Goal: Task Accomplishment & Management: Use online tool/utility

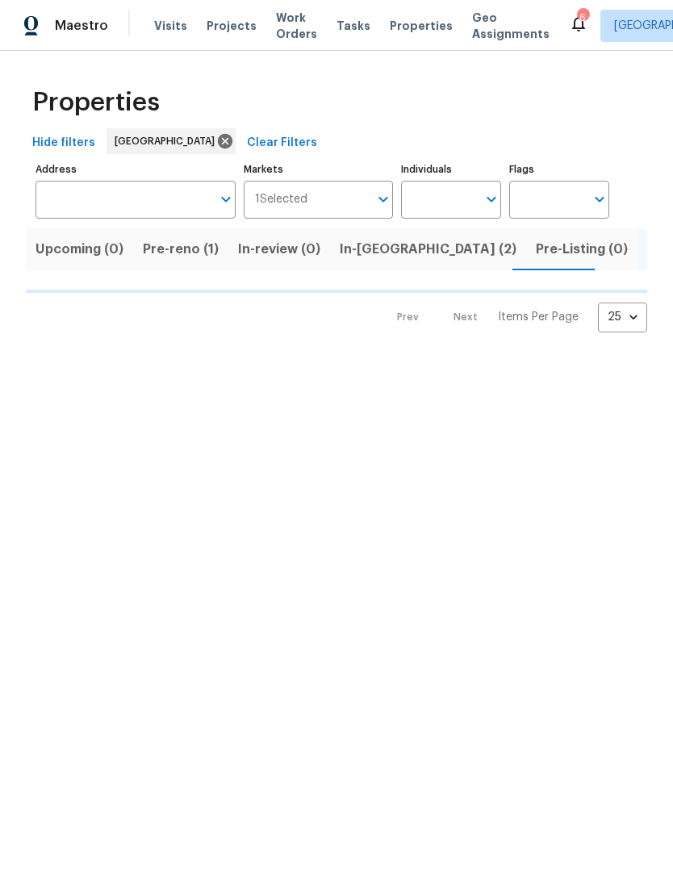
click at [168, 27] on span "Visits" at bounding box center [170, 26] width 33 height 16
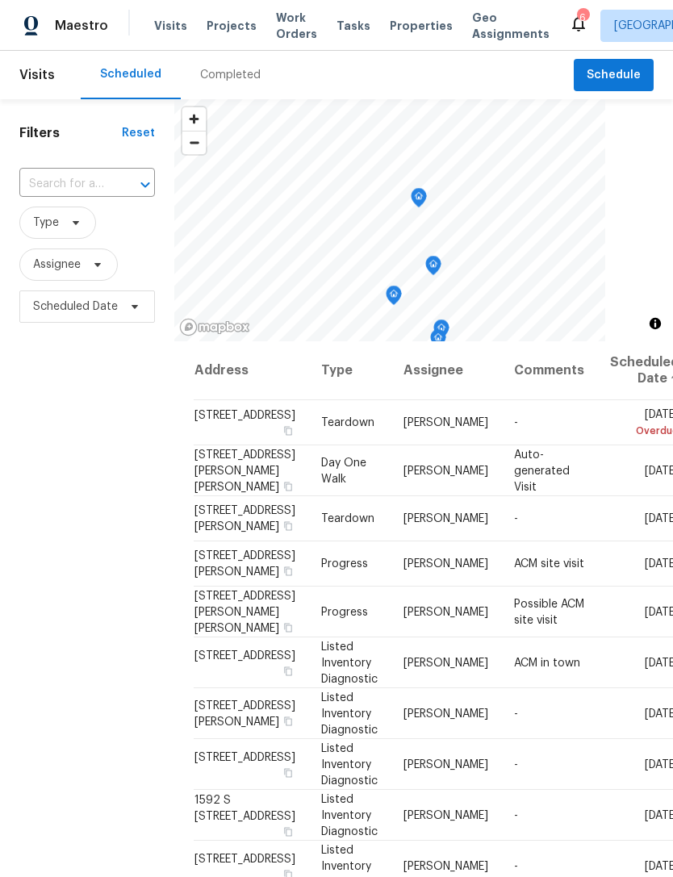
click at [0, 0] on icon at bounding box center [0, 0] width 0 height 0
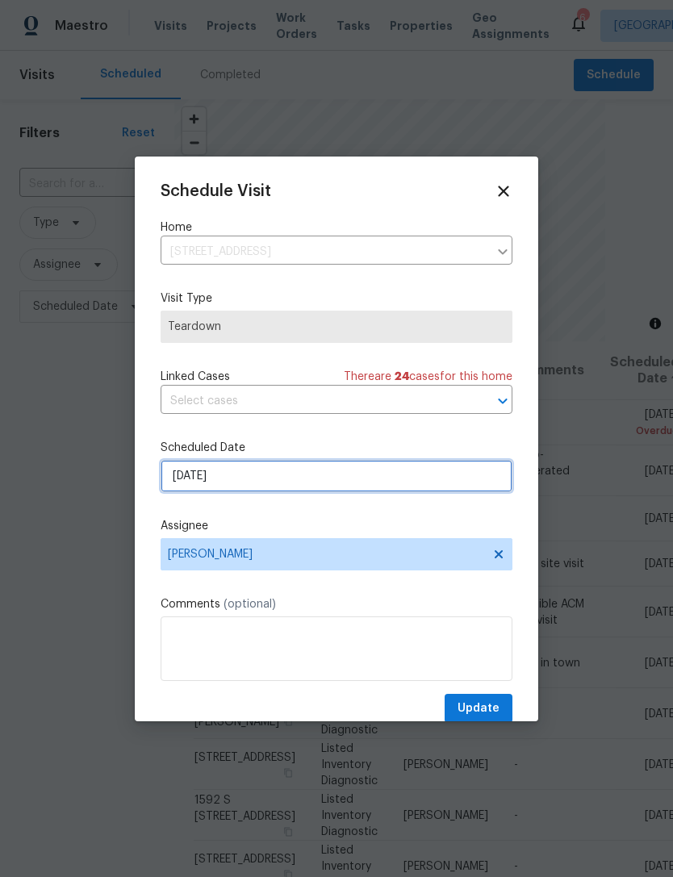
click at [262, 480] on input "9/21/2025" at bounding box center [337, 476] width 352 height 32
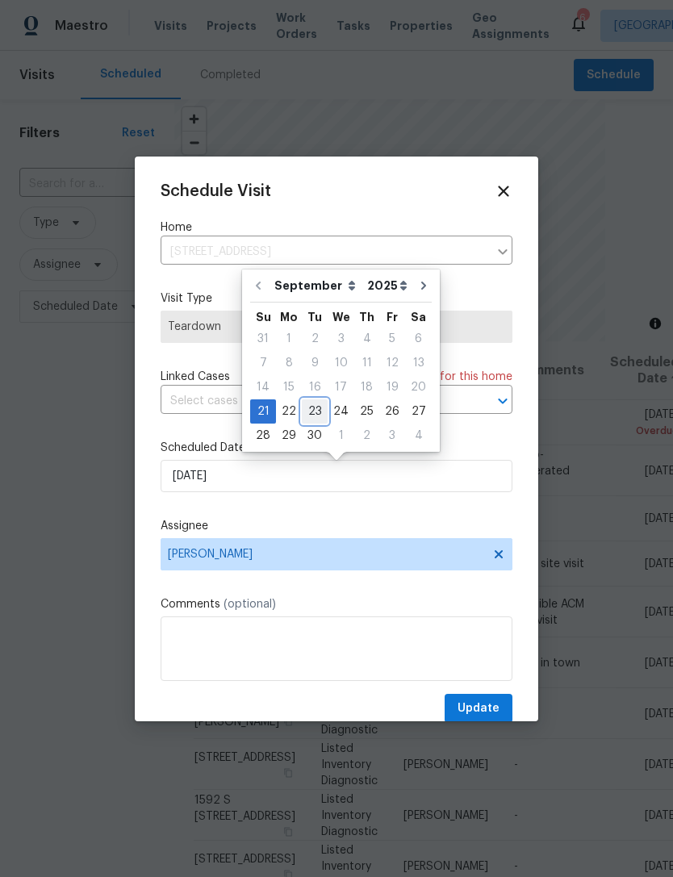
click at [318, 408] on div "23" at bounding box center [315, 411] width 26 height 23
type input "9/23/2025"
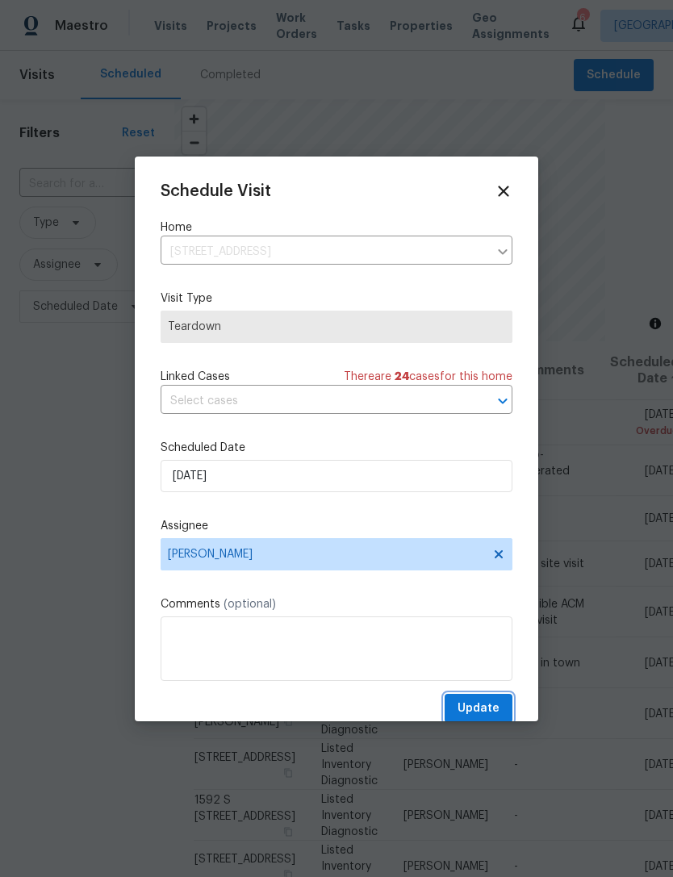
click at [470, 709] on span "Update" at bounding box center [479, 709] width 42 height 20
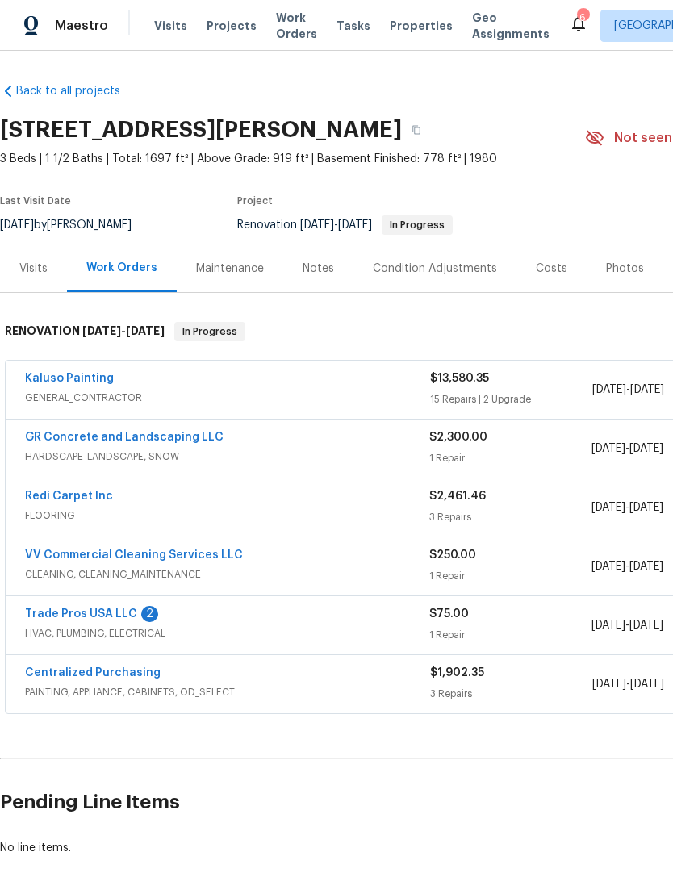
click at [111, 617] on link "Trade Pros USA LLC" at bounding box center [81, 614] width 112 height 11
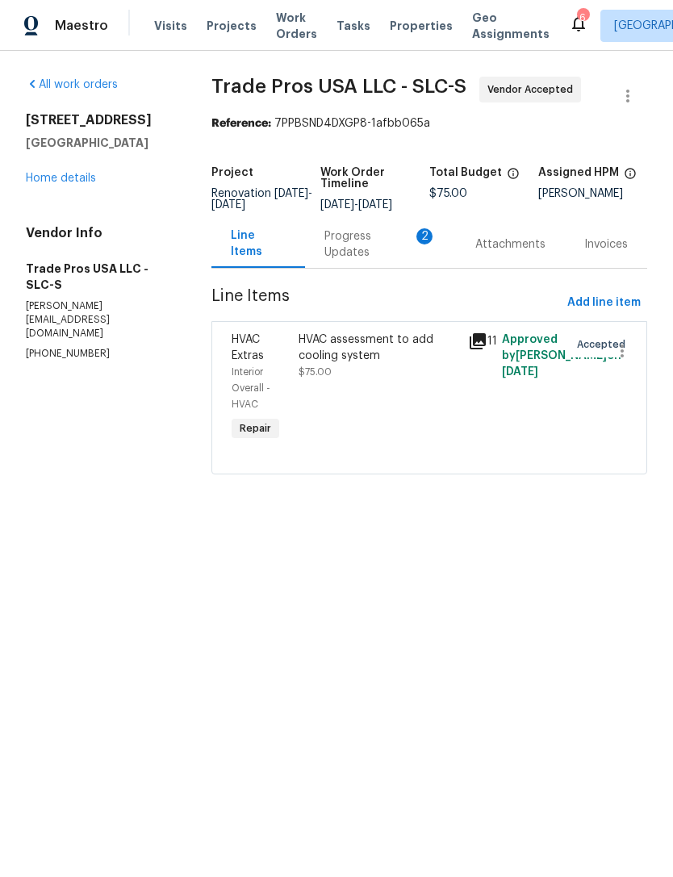
click at [362, 261] on div "Progress Updates 2" at bounding box center [380, 244] width 112 height 32
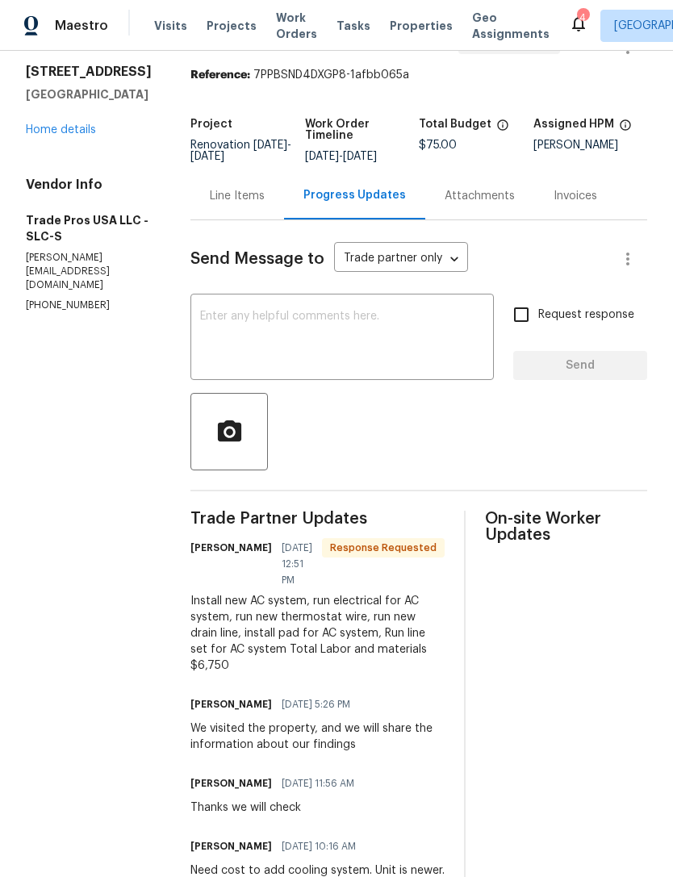
scroll to position [48, 0]
click at [73, 136] on link "Home details" at bounding box center [61, 130] width 70 height 11
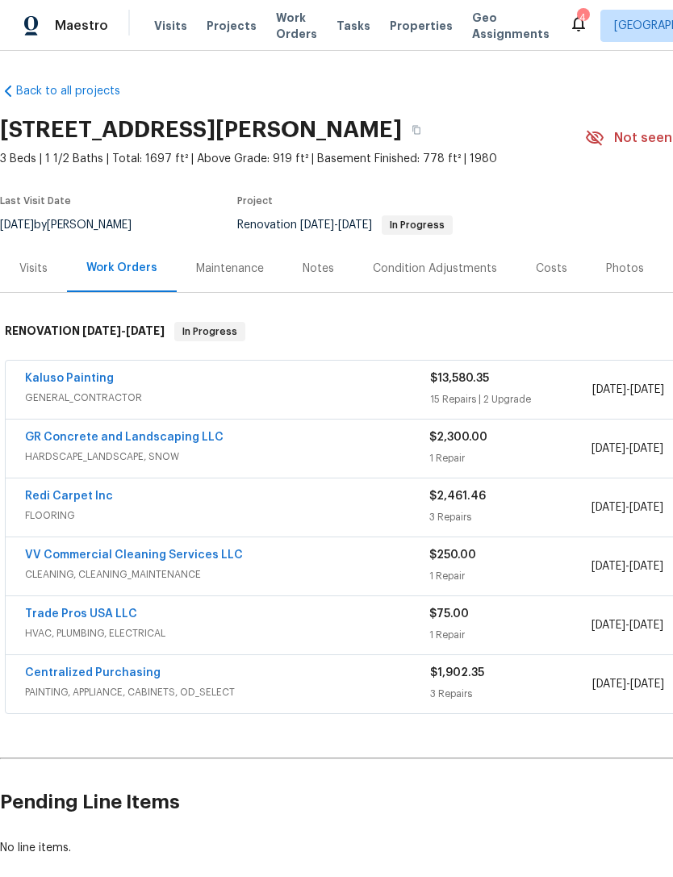
click at [554, 270] on div "Costs" at bounding box center [551, 269] width 31 height 16
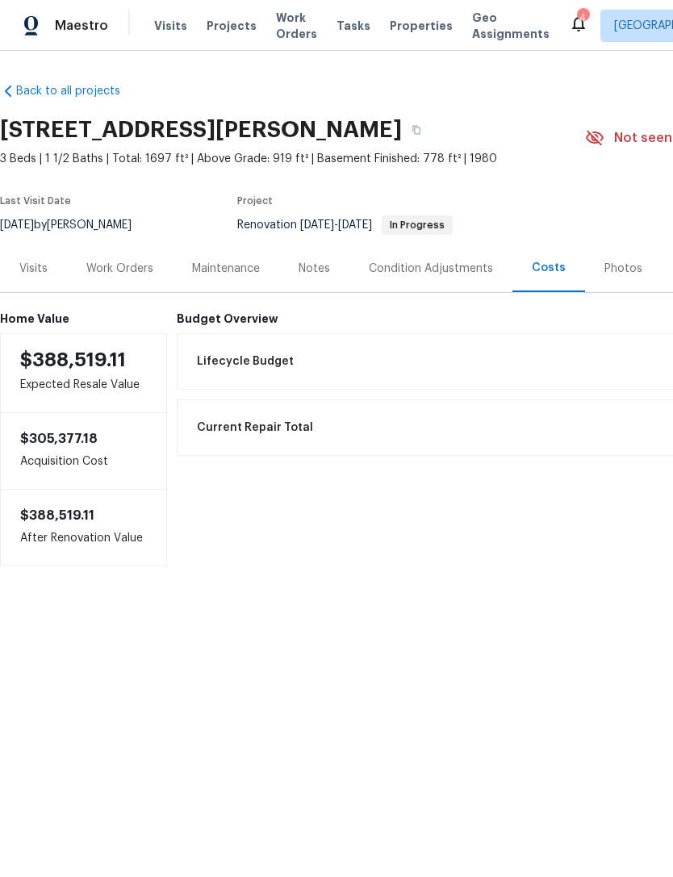
click at [118, 270] on div "Work Orders" at bounding box center [119, 269] width 67 height 16
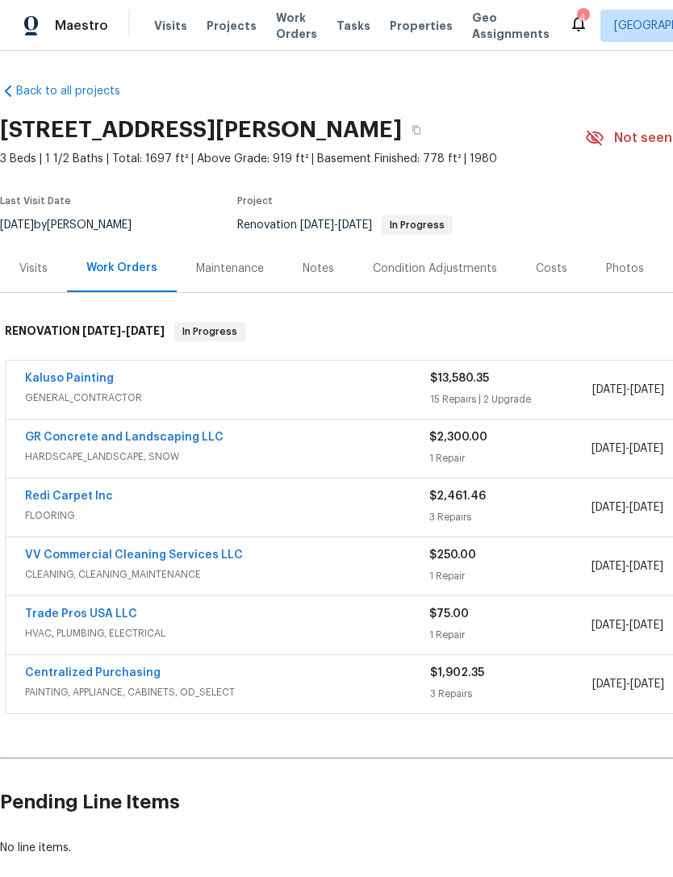
click at [107, 613] on link "Trade Pros USA LLC" at bounding box center [81, 614] width 112 height 11
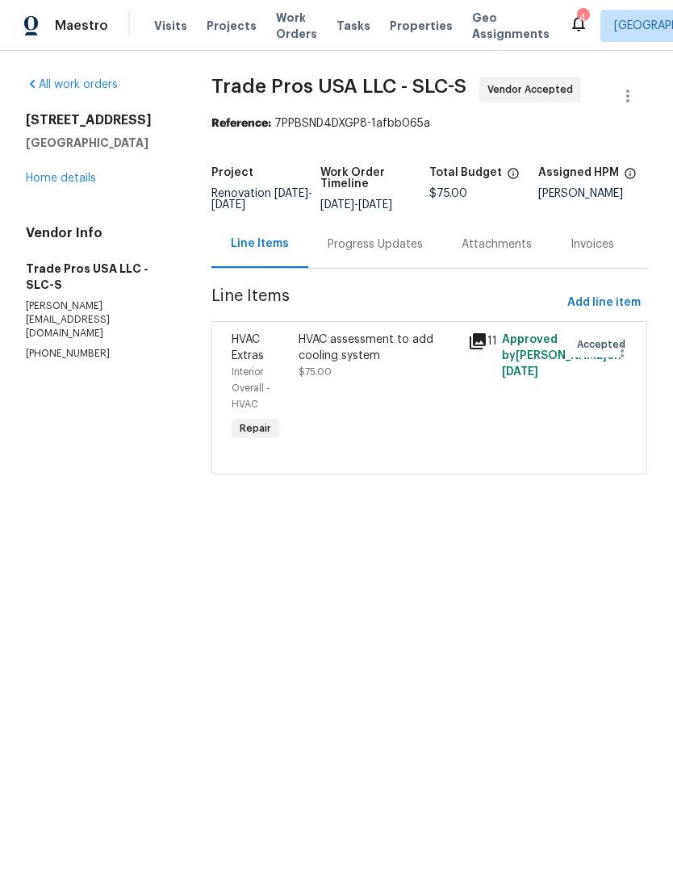
click at [366, 364] on div "HVAC assessment to add cooling system" at bounding box center [378, 348] width 159 height 32
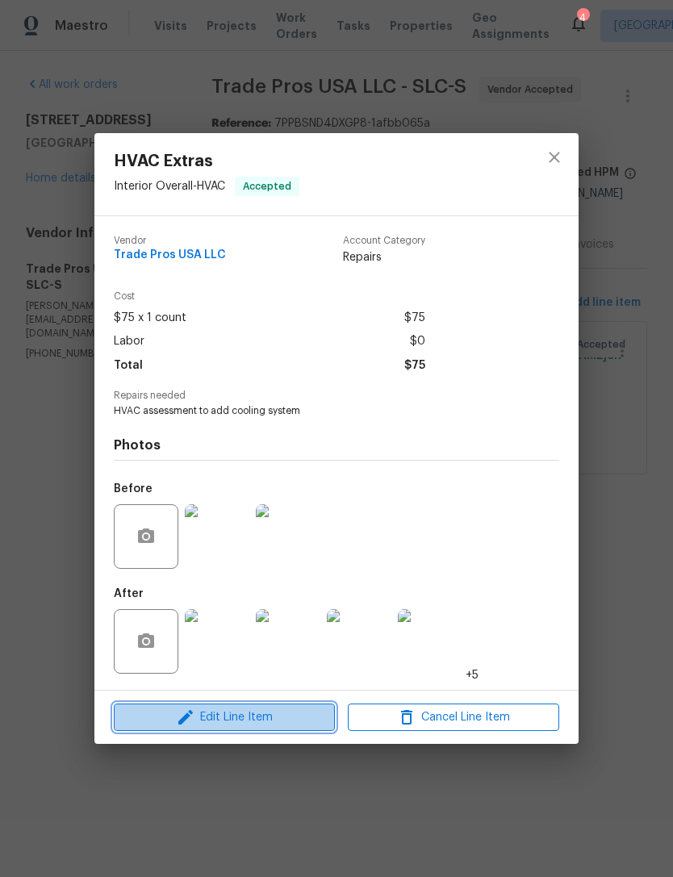
click at [278, 713] on span "Edit Line Item" at bounding box center [224, 718] width 211 height 20
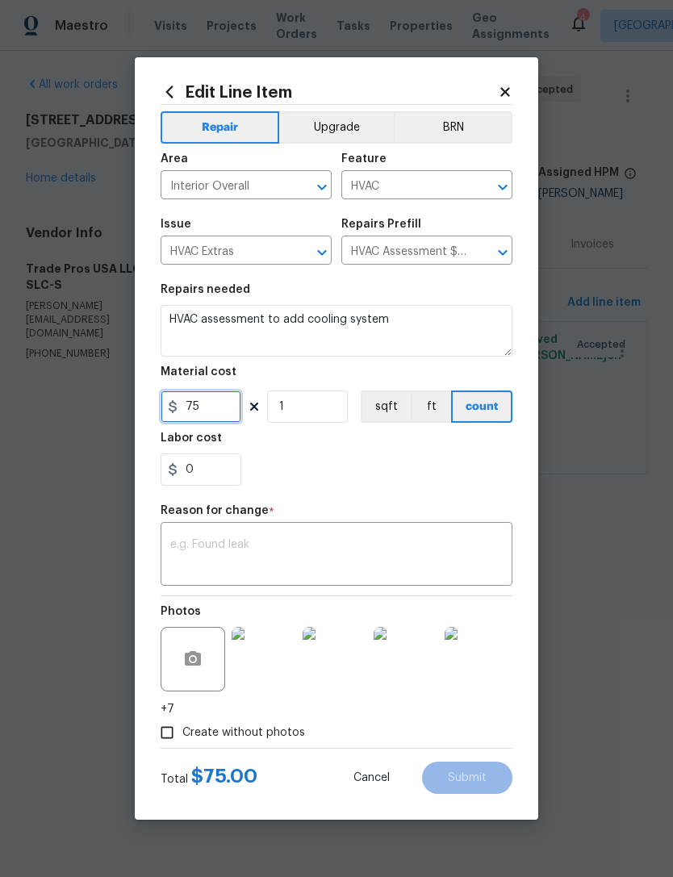
click at [220, 412] on input "75" at bounding box center [201, 407] width 81 height 32
type input "6750"
click at [264, 547] on textarea at bounding box center [336, 556] width 332 height 34
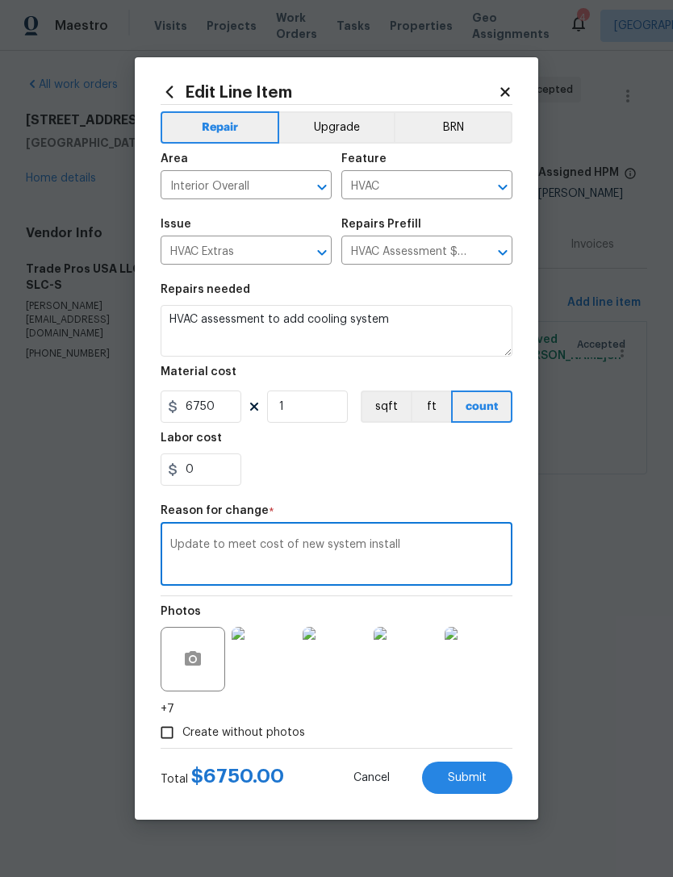
type textarea "Update to meet cost of new system install"
click at [351, 493] on section "Repairs needed HVAC assessment to add cooling system Material cost 6750 1 sqft …" at bounding box center [337, 384] width 352 height 221
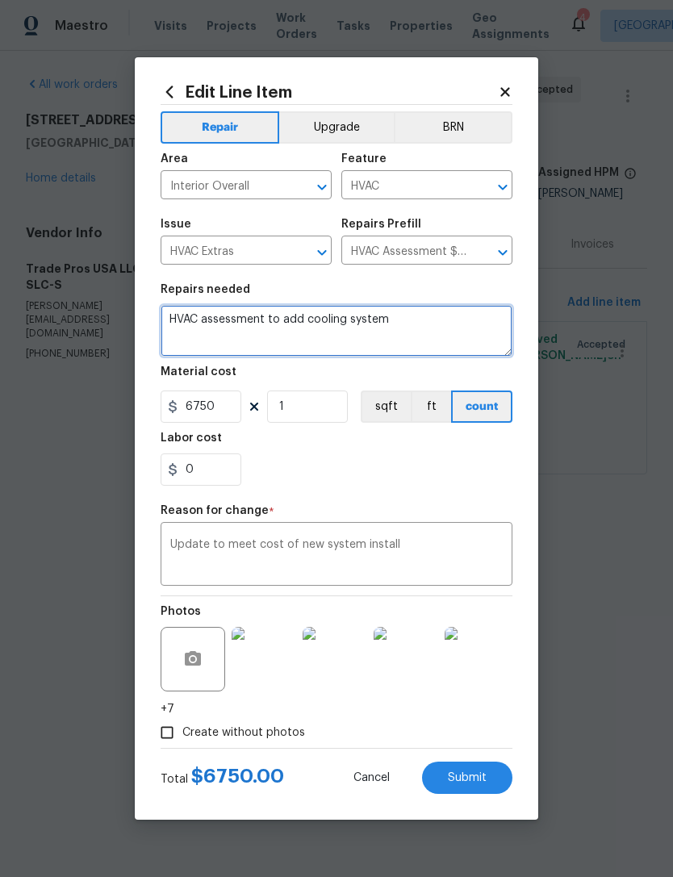
click at [402, 324] on textarea "HVAC assessment to add cooling system" at bounding box center [337, 331] width 352 height 52
click at [301, 328] on textarea "HVAC assessment to add cooling system" at bounding box center [337, 331] width 352 height 52
click at [298, 320] on textarea "HVAC assessment to add cooling system" at bounding box center [337, 331] width 352 height 52
click at [349, 330] on textarea "Install new cooling system" at bounding box center [337, 331] width 352 height 52
type textarea "Install new hvac system"
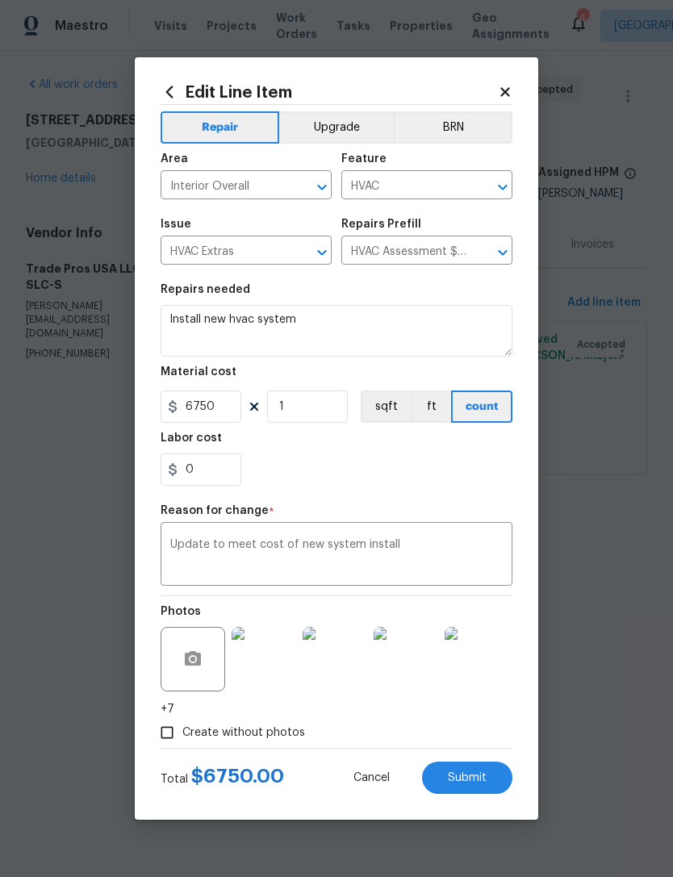
click at [337, 478] on div "0" at bounding box center [337, 470] width 352 height 32
click at [480, 774] on span "Submit" at bounding box center [467, 778] width 39 height 12
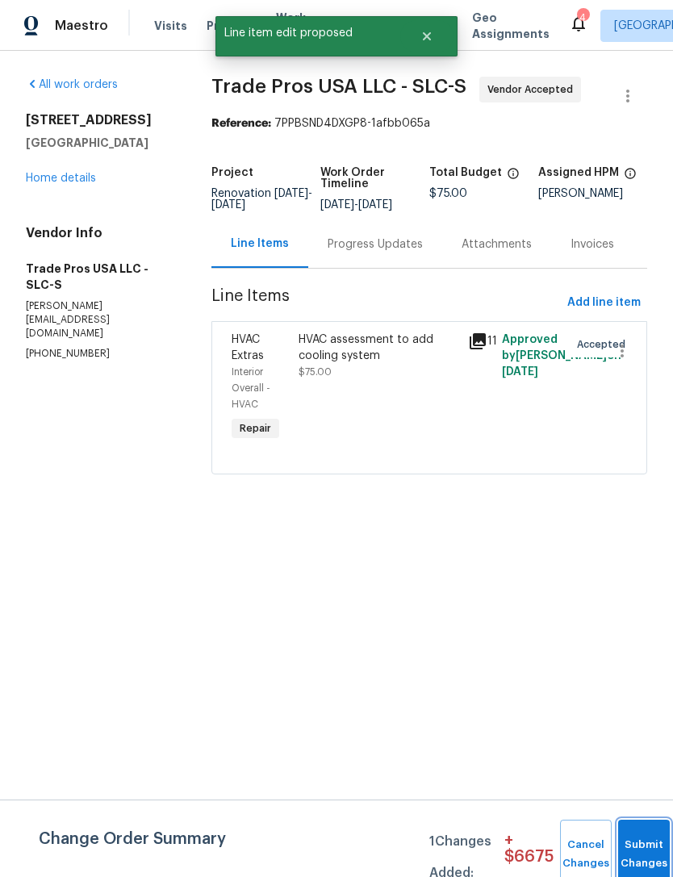
click at [638, 839] on button "Submit Changes" at bounding box center [644, 854] width 52 height 69
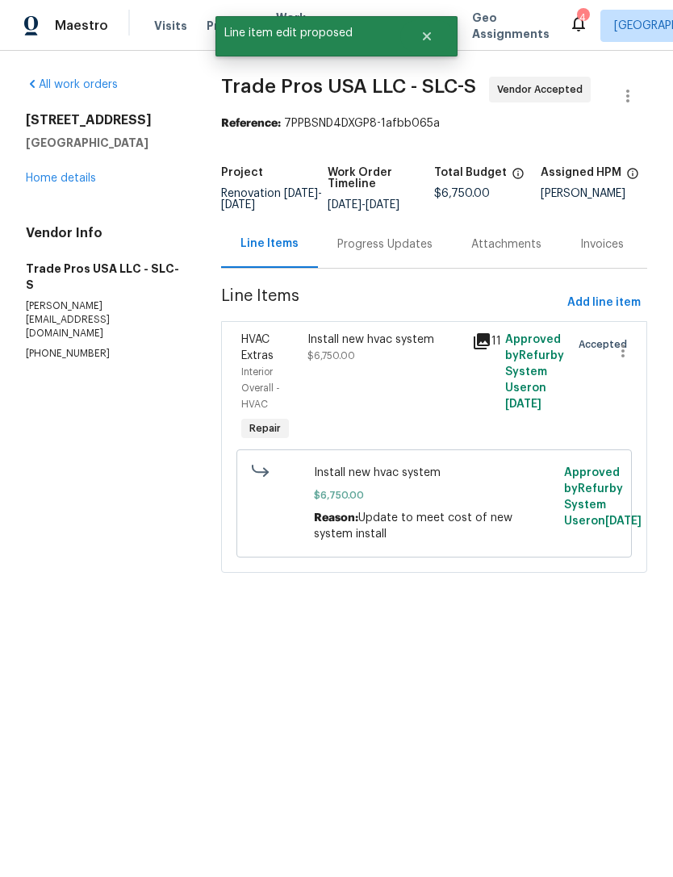
click at [86, 183] on link "Home details" at bounding box center [61, 178] width 70 height 11
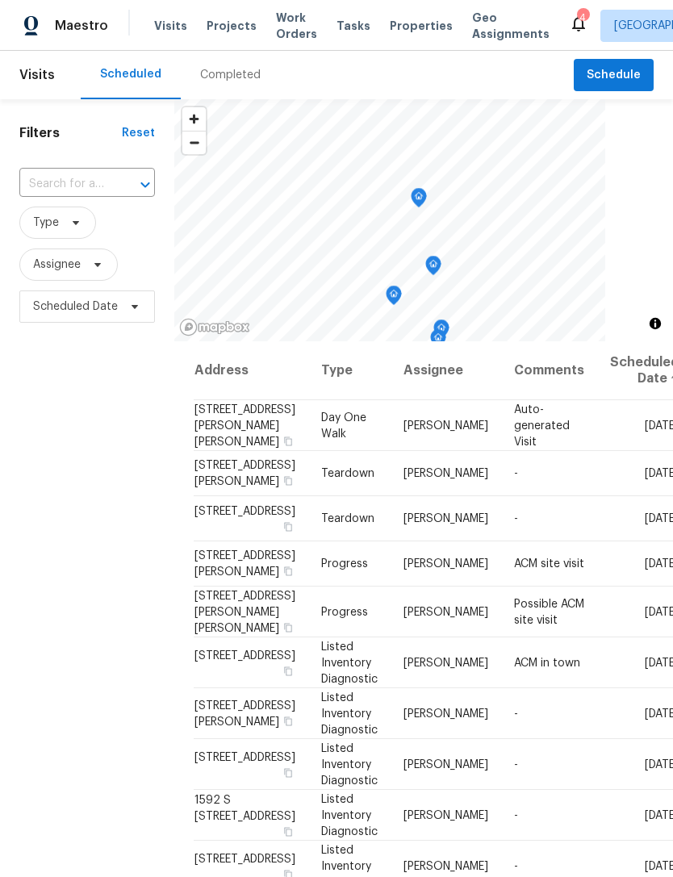
click at [407, 23] on span "Properties" at bounding box center [421, 26] width 63 height 16
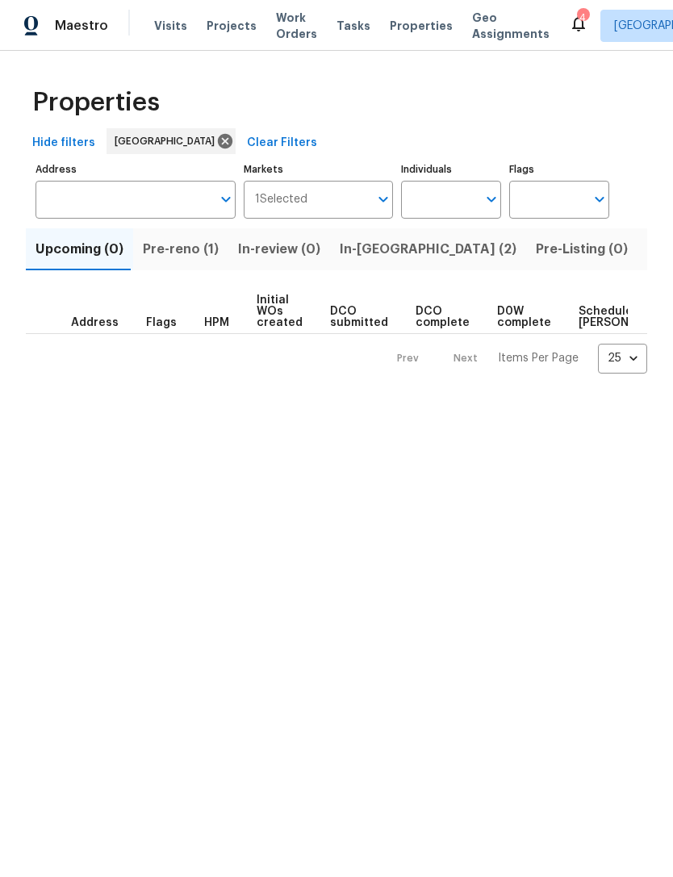
click at [169, 252] on span "Pre-reno (1)" at bounding box center [181, 249] width 76 height 23
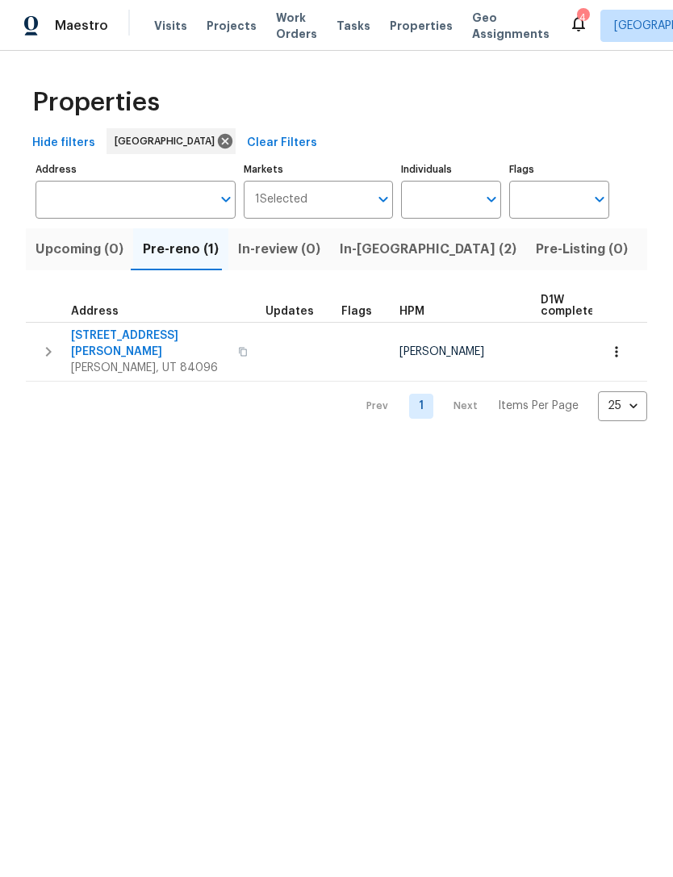
click at [613, 347] on icon "button" at bounding box center [617, 352] width 16 height 16
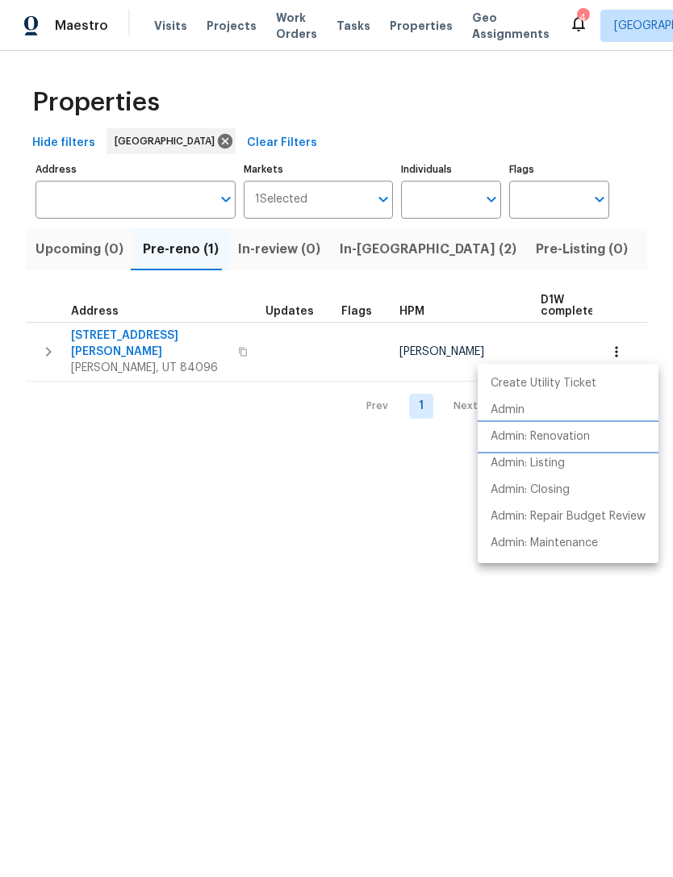
click at [575, 432] on p "Admin: Renovation" at bounding box center [540, 437] width 99 height 17
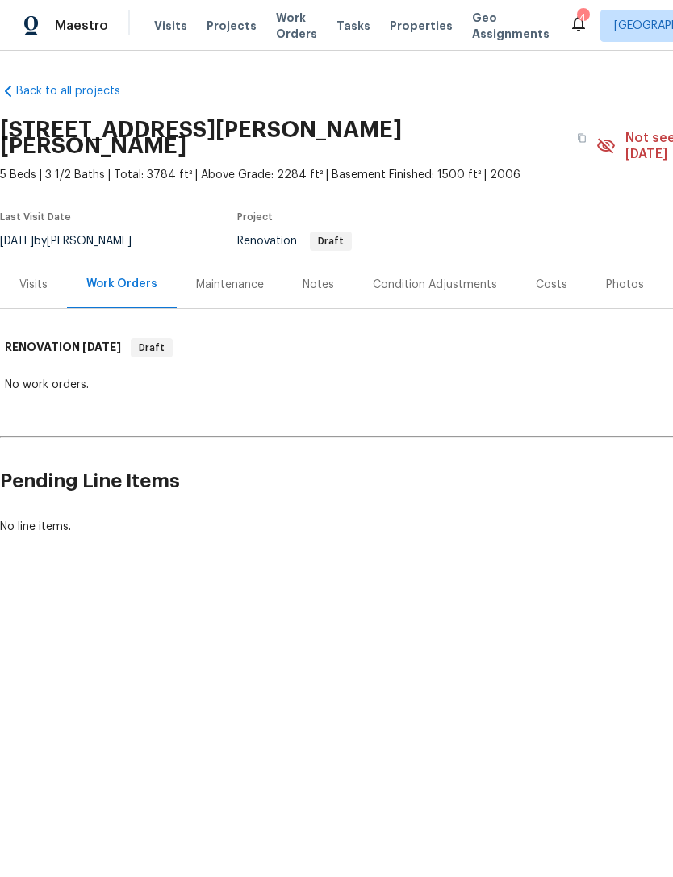
click at [314, 277] on div "Notes" at bounding box center [318, 285] width 31 height 16
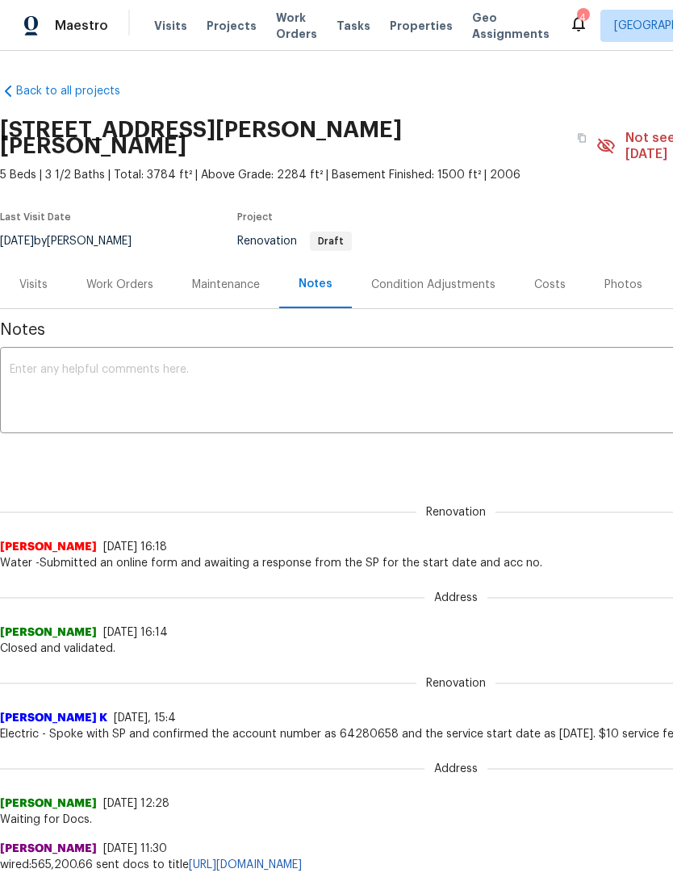
click at [104, 364] on textarea at bounding box center [456, 392] width 893 height 56
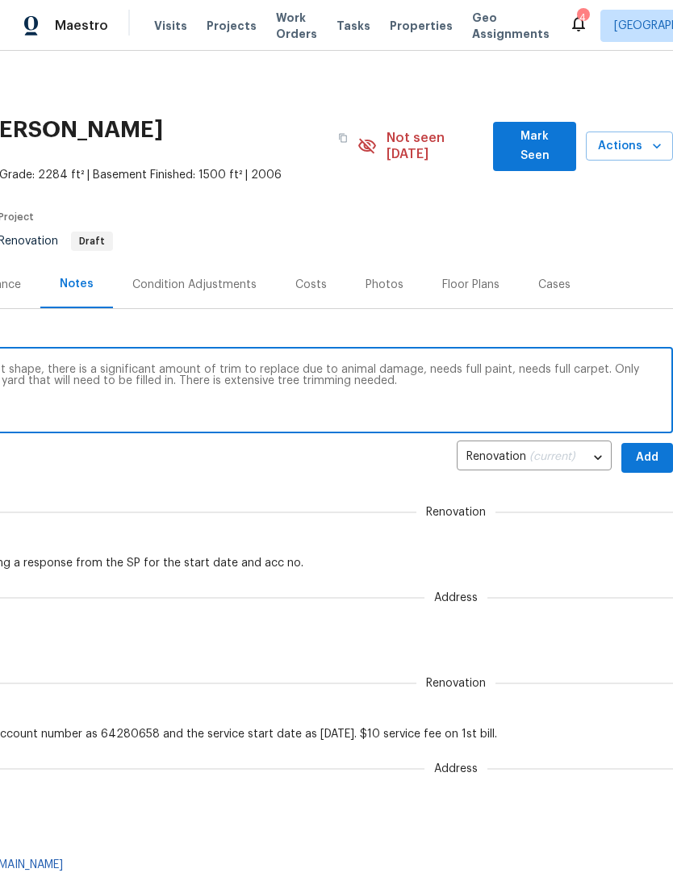
scroll to position [0, 239]
type textarea "Day zero completed, this house is in decent shape, there is a significant amoun…"
click at [640, 448] on span "Add" at bounding box center [647, 458] width 26 height 20
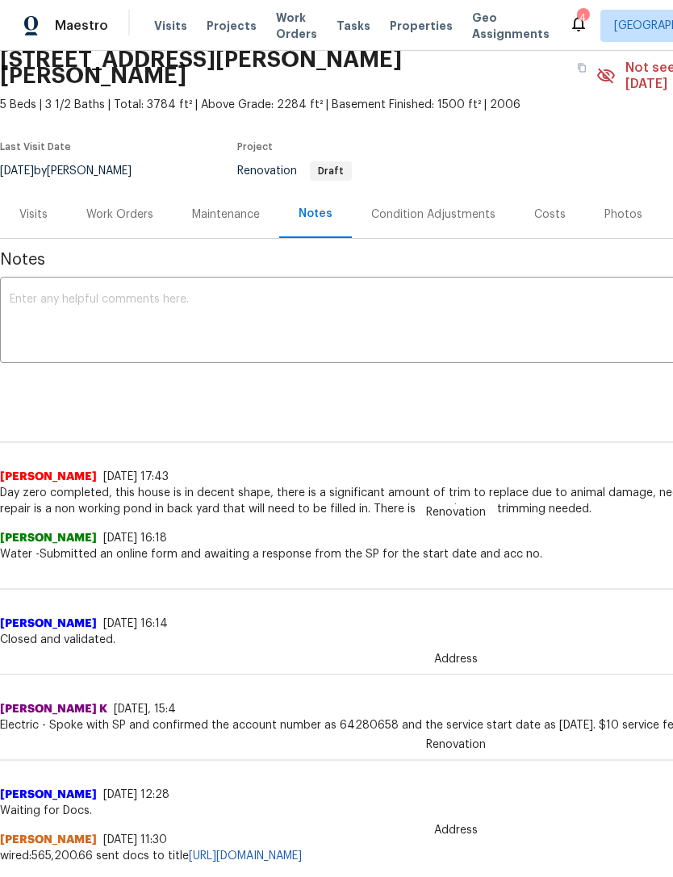
scroll to position [71, 0]
click at [109, 206] on div "Work Orders" at bounding box center [119, 214] width 67 height 16
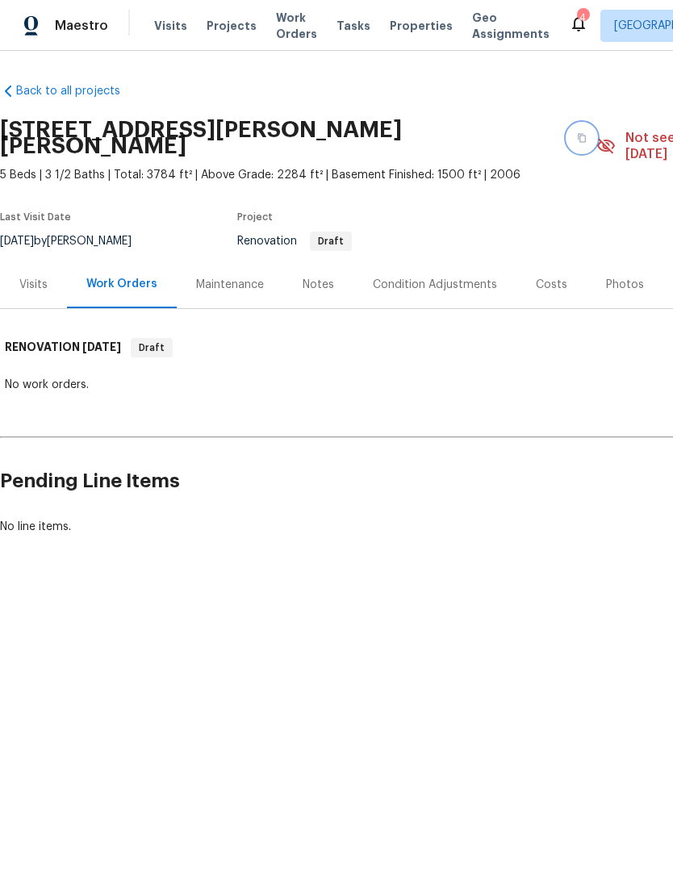
click at [577, 133] on icon "button" at bounding box center [582, 138] width 10 height 10
click at [567, 123] on button "button" at bounding box center [581, 137] width 29 height 29
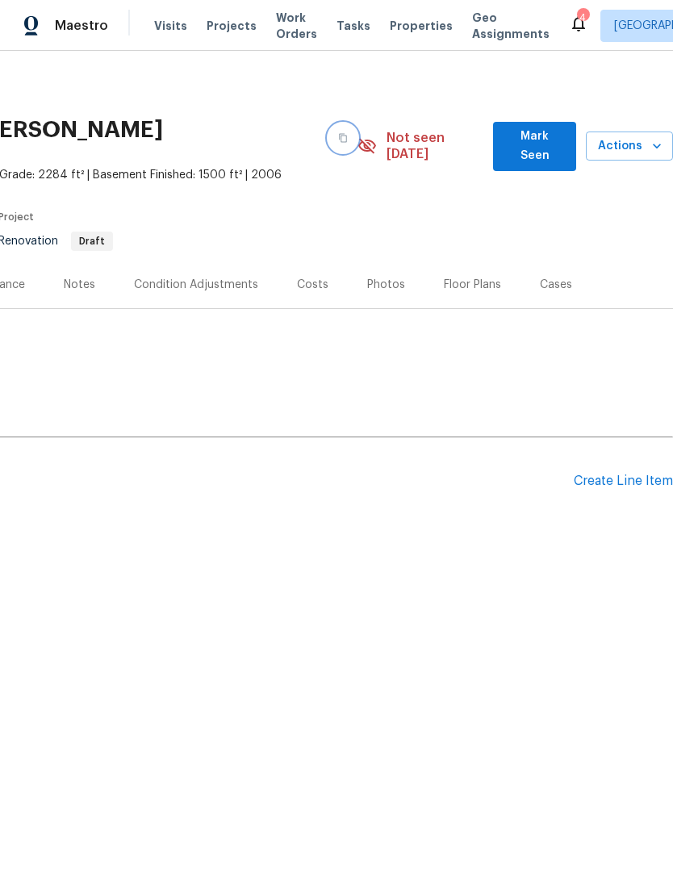
scroll to position [0, 239]
click at [613, 474] on div "Create Line Item" at bounding box center [623, 481] width 99 height 15
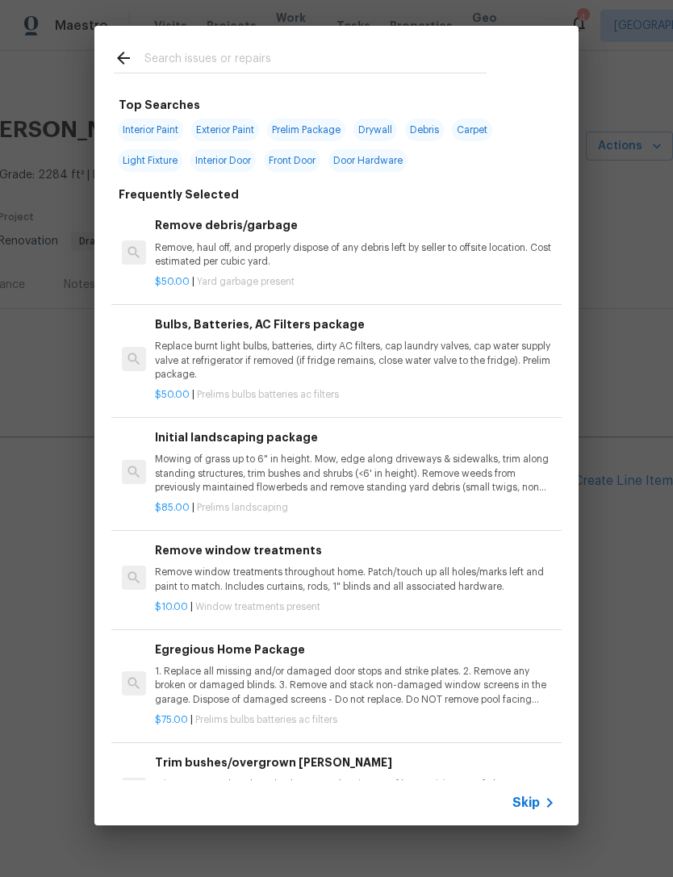
click at [214, 50] on input "text" at bounding box center [315, 60] width 342 height 24
click at [617, 516] on div "Top Searches Interior Paint Exterior Paint Prelim Package Drywall Debris Carpet…" at bounding box center [336, 425] width 673 height 851
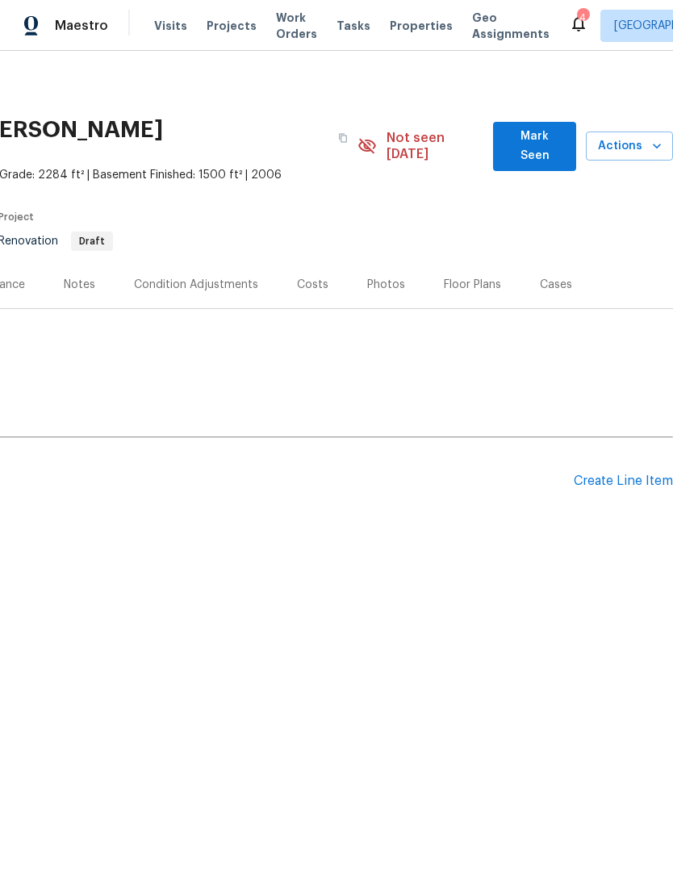
click at [638, 448] on div "Pending Line Items Create Line Item" at bounding box center [217, 481] width 912 height 75
click at [632, 474] on div "Create Line Item" at bounding box center [623, 481] width 99 height 15
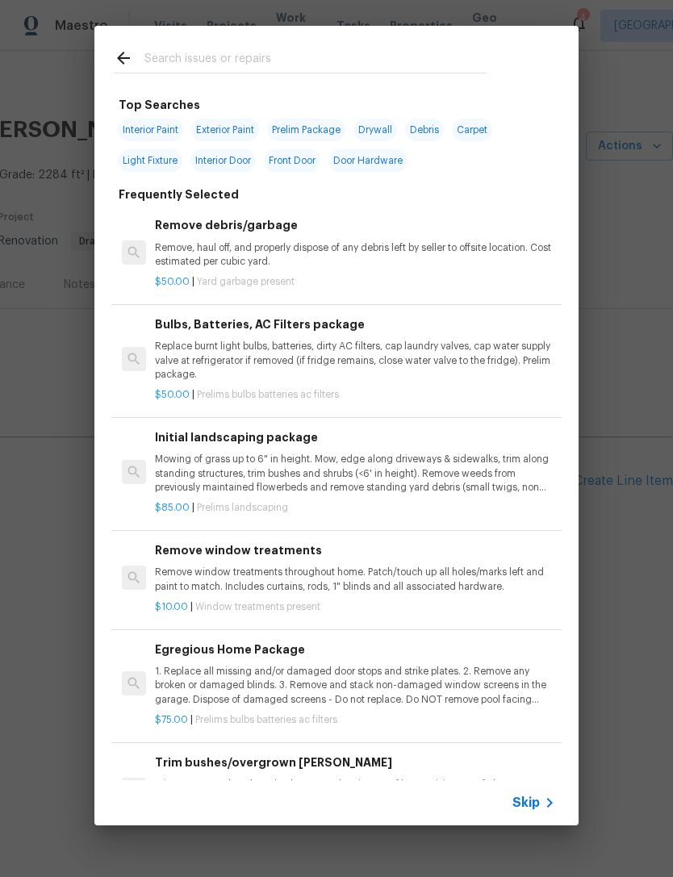
click at [532, 809] on span "Skip" at bounding box center [525, 803] width 27 height 16
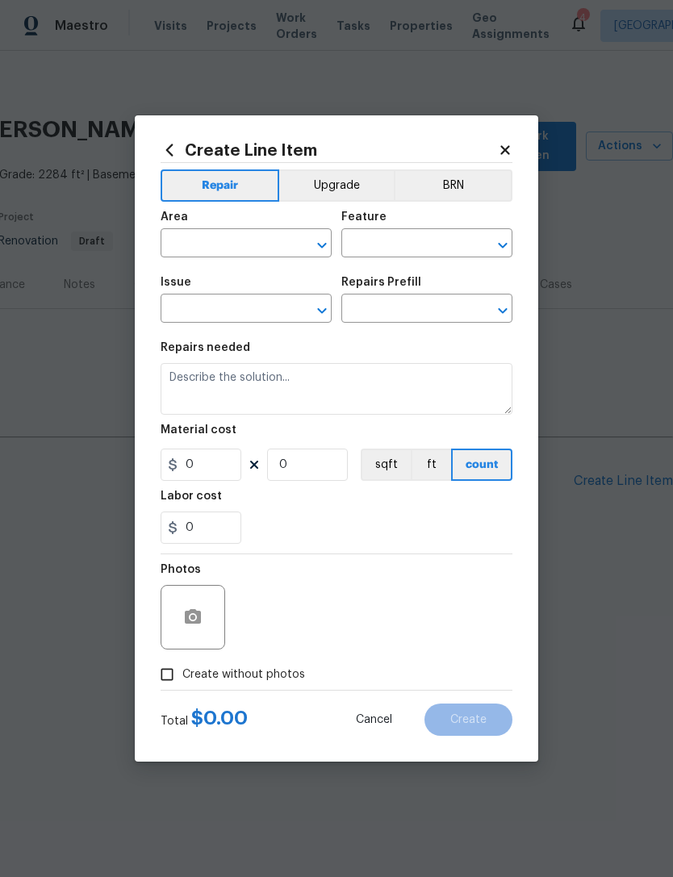
click at [233, 237] on input "text" at bounding box center [224, 244] width 126 height 25
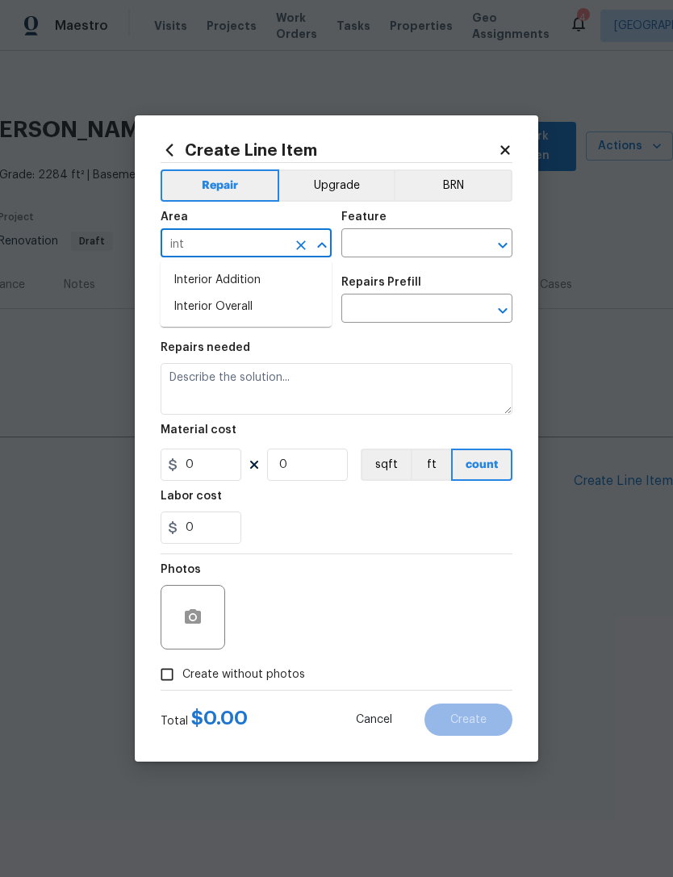
click at [249, 307] on li "Interior Overall" at bounding box center [246, 307] width 171 height 27
type input "Interior Overall"
click at [415, 243] on input "text" at bounding box center [404, 244] width 126 height 25
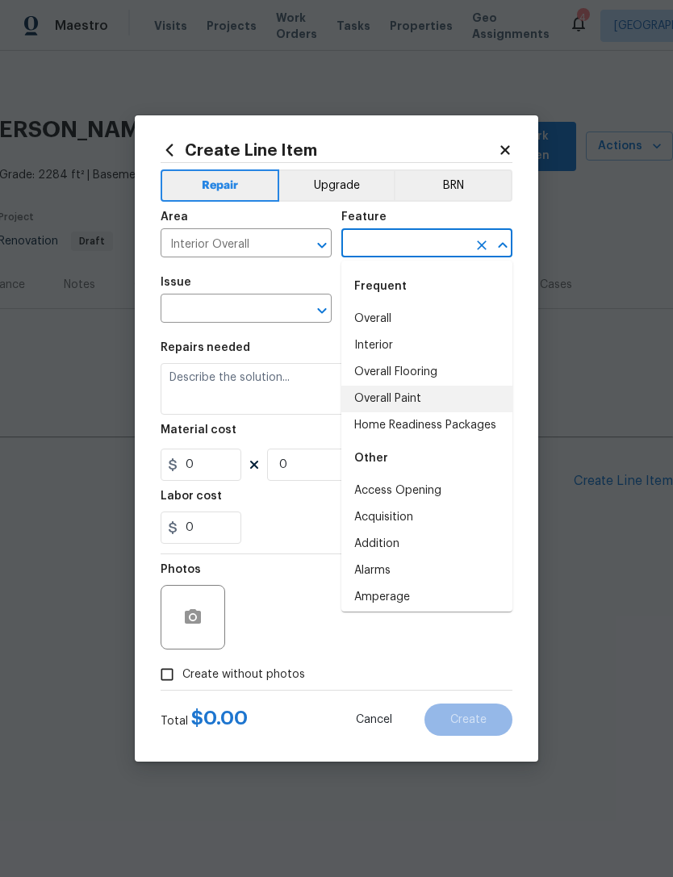
click at [408, 397] on li "Overall Paint" at bounding box center [426, 399] width 171 height 27
type input "Overall Paint"
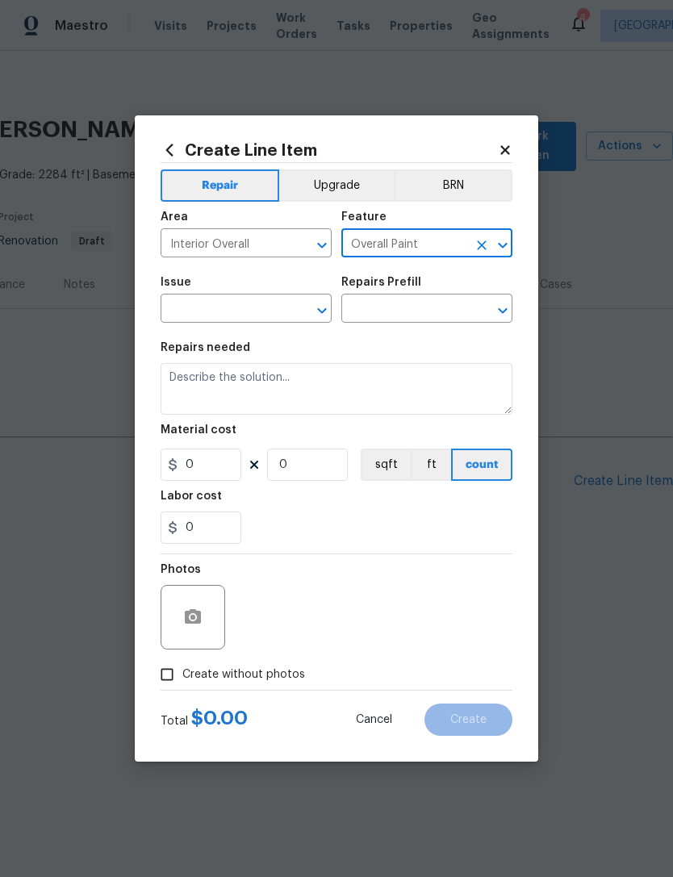
click at [257, 317] on input "text" at bounding box center [224, 310] width 126 height 25
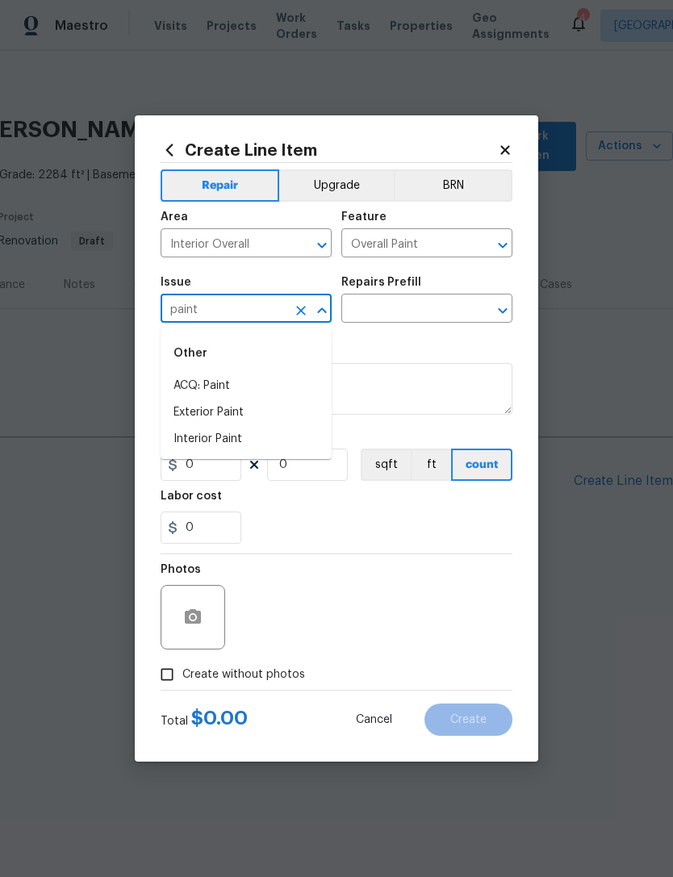
click at [226, 445] on li "Interior Paint" at bounding box center [246, 439] width 171 height 27
type input "Interior Paint"
click at [419, 308] on input "text" at bounding box center [404, 310] width 126 height 25
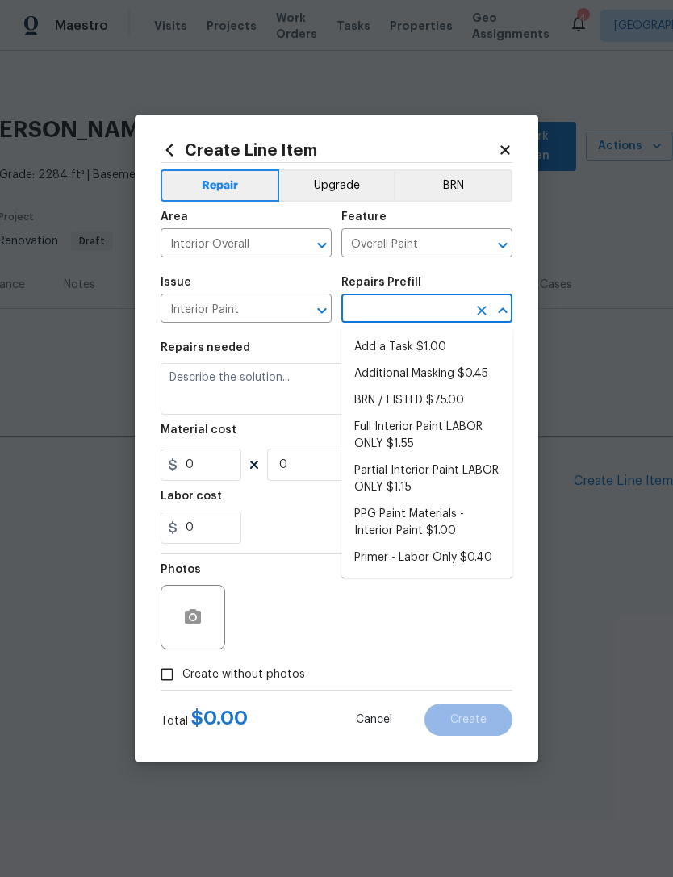
click at [427, 424] on li "Full Interior Paint LABOR ONLY $1.55" at bounding box center [426, 436] width 171 height 44
type input "Full Interior Paint LABOR ONLY $1.55"
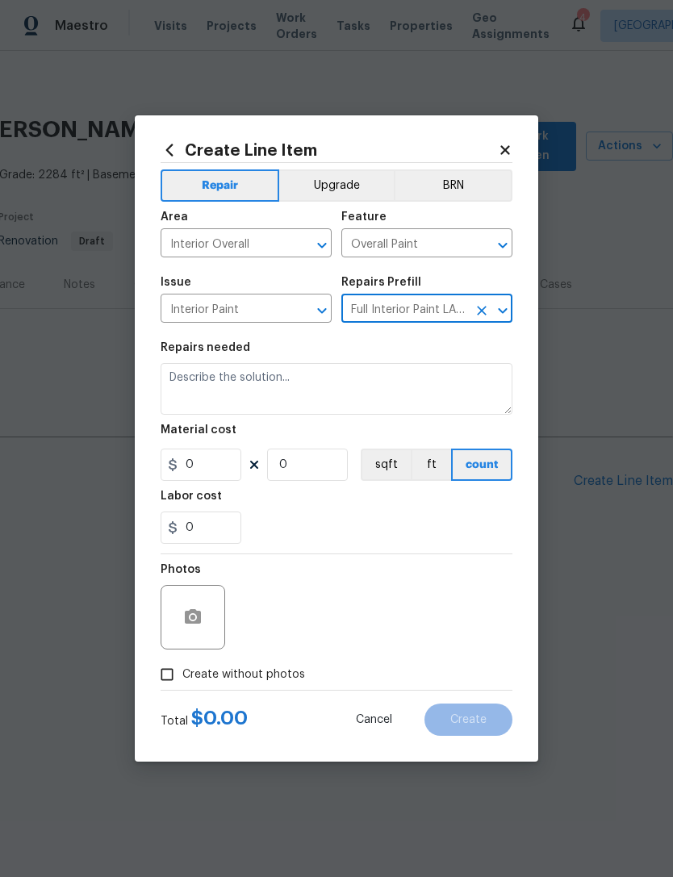
type textarea "Full Interior paint - (walls, ceilings, trim, and doors) - PAINT PROVIDED BY OP…"
type input "1"
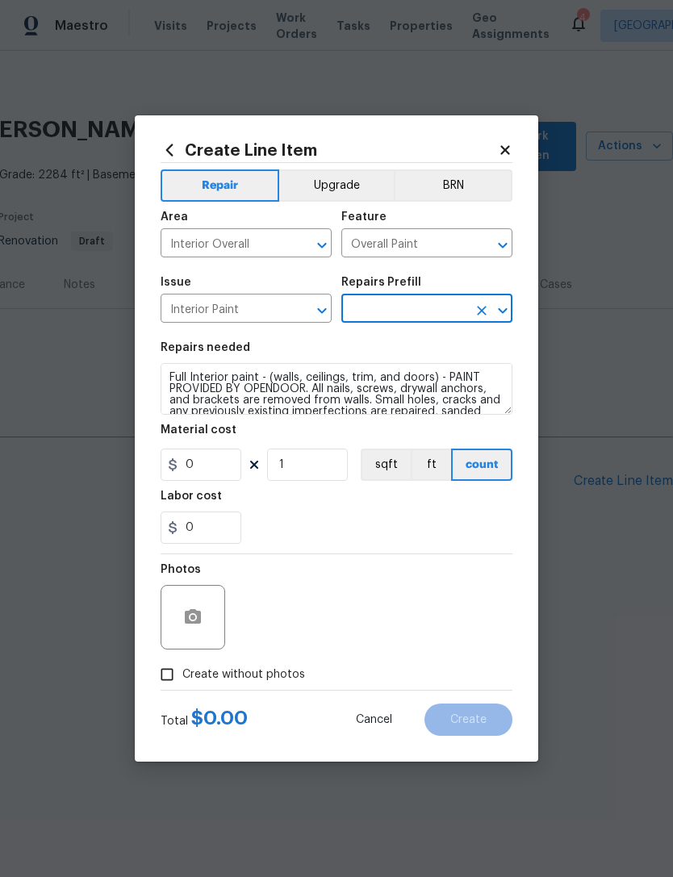
type input "Full Interior Paint LABOR ONLY $1.55"
type input "1.55"
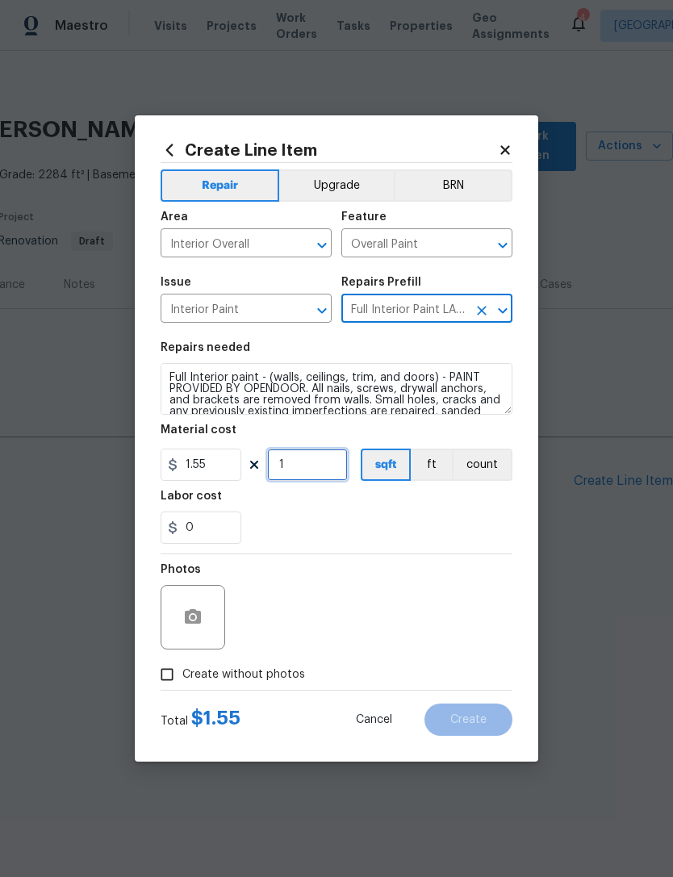
click at [322, 468] on input "1" at bounding box center [307, 465] width 81 height 32
type input "0"
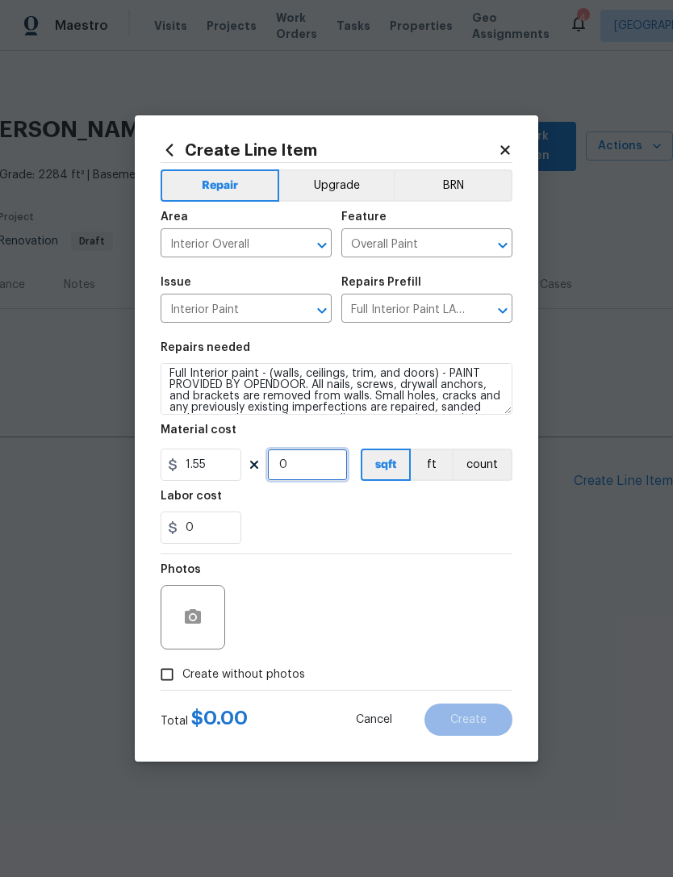
scroll to position [6, 0]
click at [516, 144] on div "Create Line Item Repair Upgrade BRN Area Interior Overall ​ Feature Overall Pai…" at bounding box center [337, 438] width 404 height 646
click at [510, 143] on icon at bounding box center [505, 150] width 15 height 15
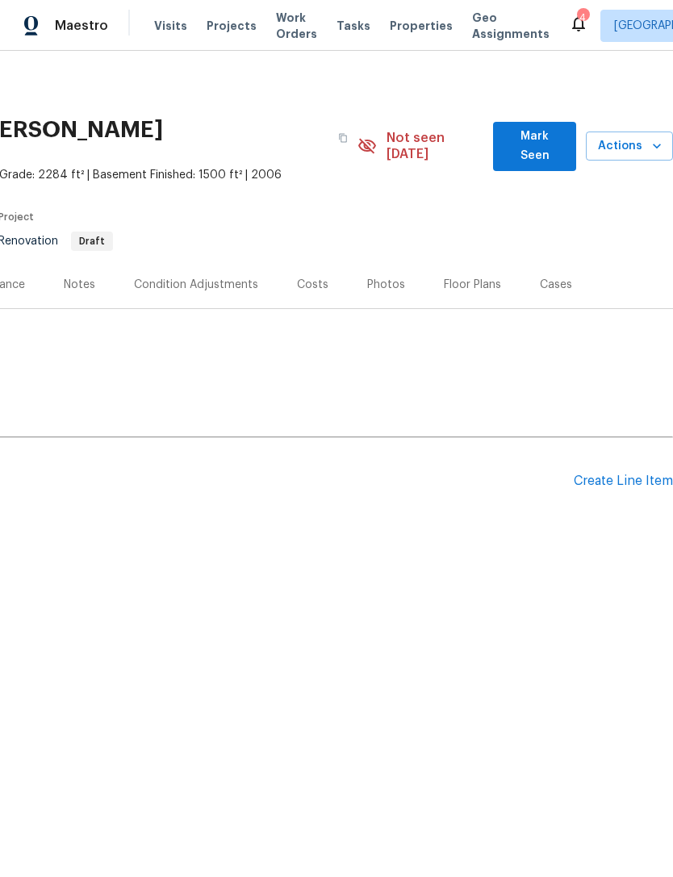
scroll to position [0, 239]
click at [633, 474] on div "Create Line Item" at bounding box center [623, 481] width 99 height 15
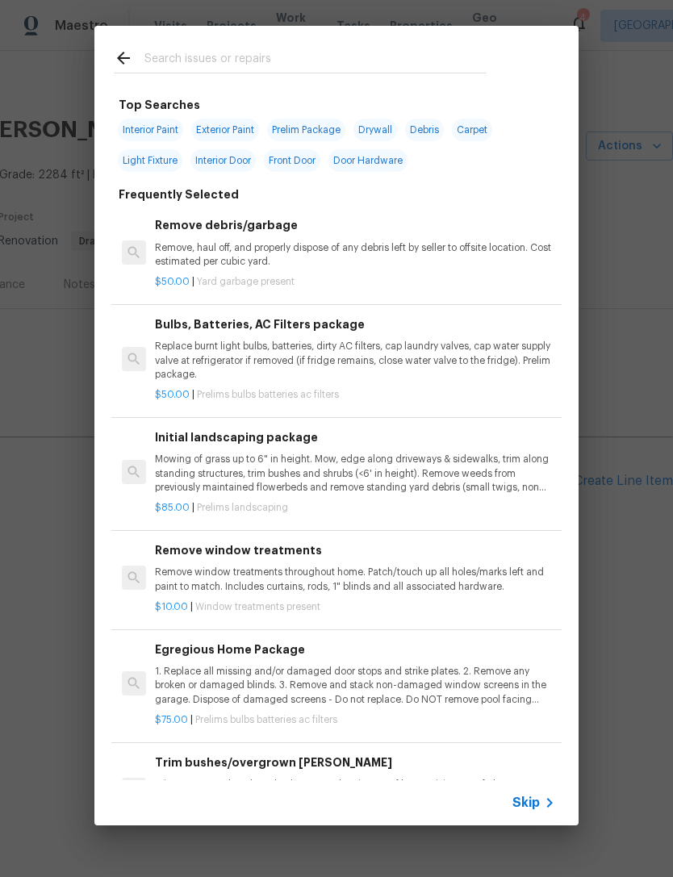
click at [526, 799] on span "Skip" at bounding box center [525, 803] width 27 height 16
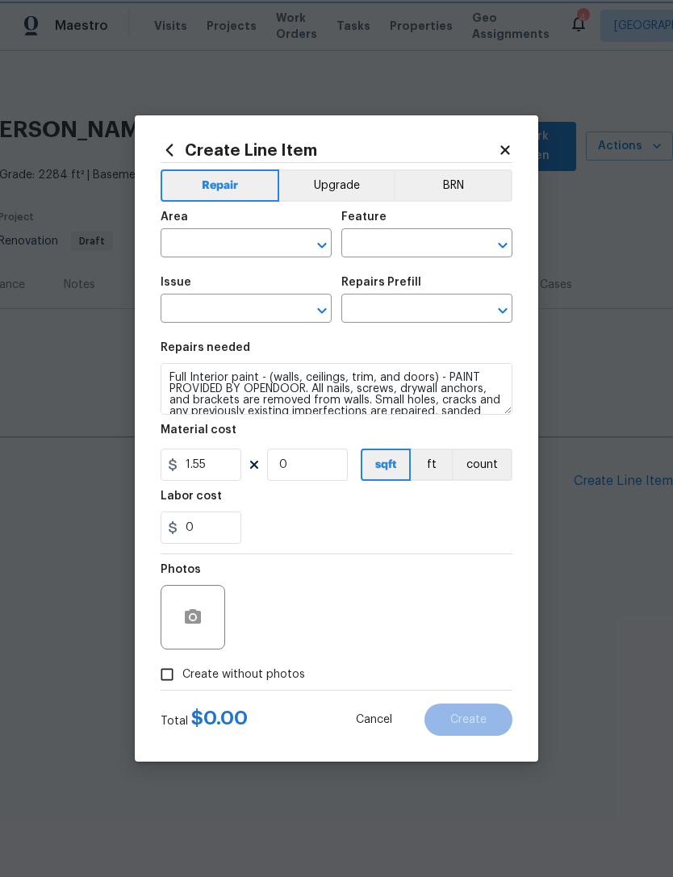
type input "Interior Overall"
type input "Overall Paint"
type input "Interior Paint"
type input "Full Interior Paint LABOR ONLY $1.55"
click at [312, 468] on input "0" at bounding box center [307, 465] width 81 height 32
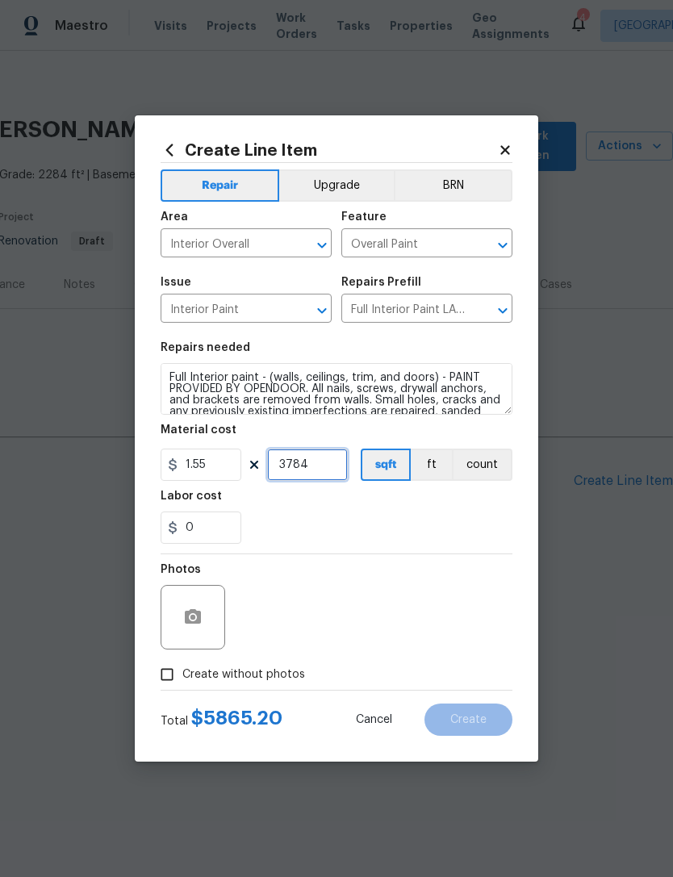
type input "3784"
click at [356, 532] on div "0" at bounding box center [337, 528] width 352 height 32
click at [191, 615] on icon "button" at bounding box center [193, 616] width 16 height 15
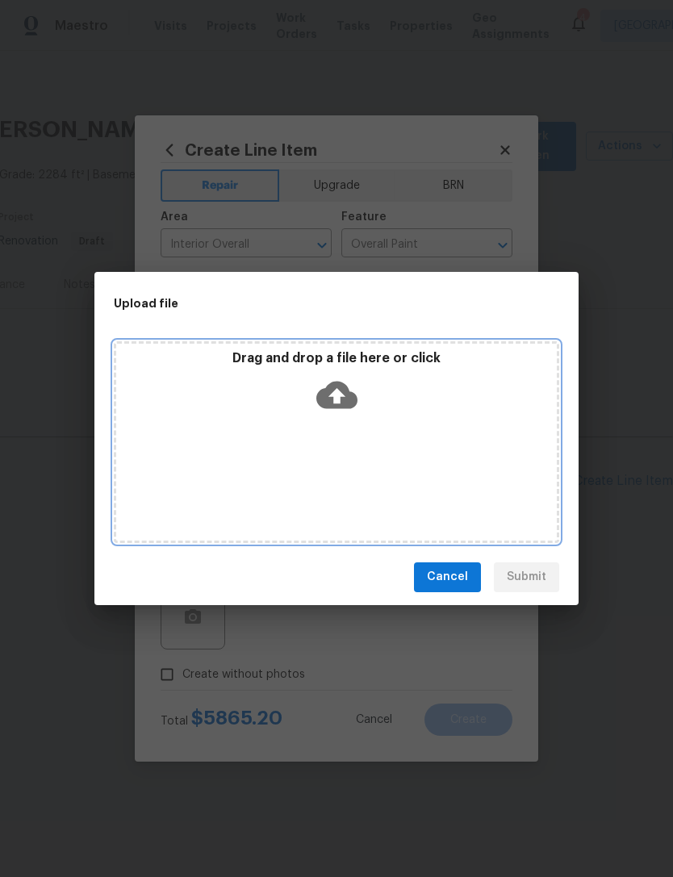
click at [344, 393] on icon at bounding box center [336, 394] width 41 height 27
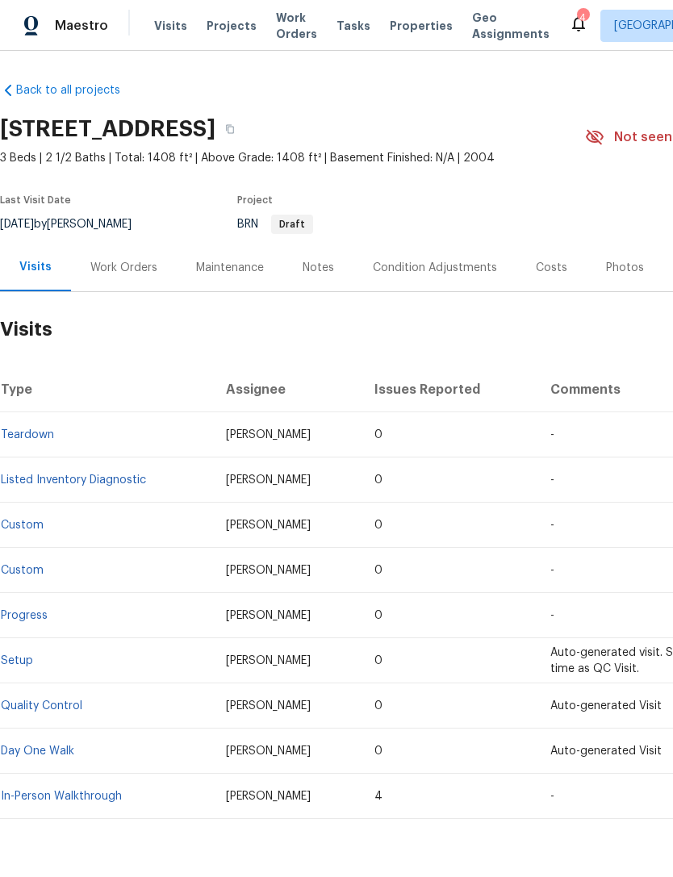
scroll to position [1, 0]
click at [132, 261] on div "Work Orders" at bounding box center [123, 268] width 67 height 16
